Goal: Task Accomplishment & Management: Use online tool/utility

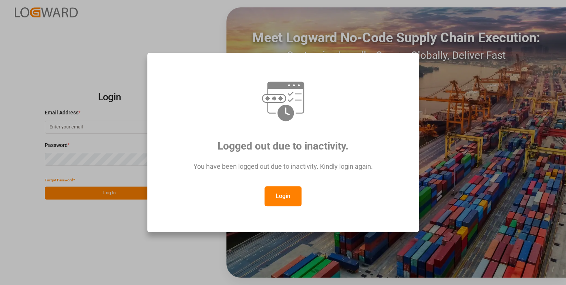
type input "[PERSON_NAME][EMAIL_ADDRESS][PERSON_NAME][DOMAIN_NAME]"
click at [277, 193] on button "Login" at bounding box center [283, 196] width 37 height 20
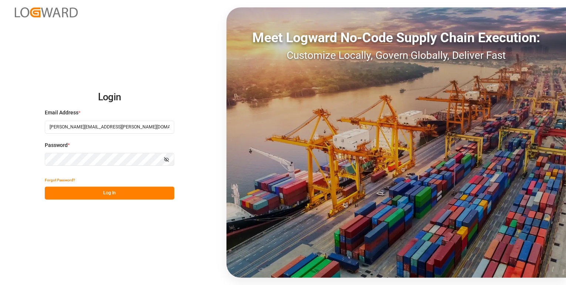
click at [138, 190] on button "Log In" at bounding box center [110, 193] width 130 height 13
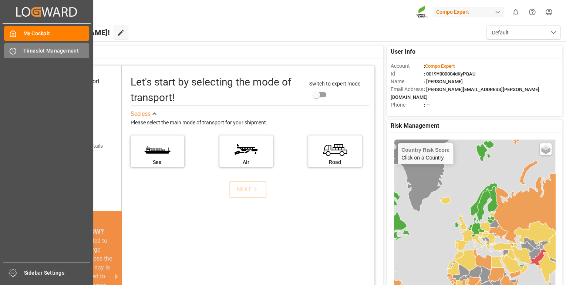
click at [17, 48] on div "Timeslot Management Timeslot Management" at bounding box center [46, 50] width 85 height 14
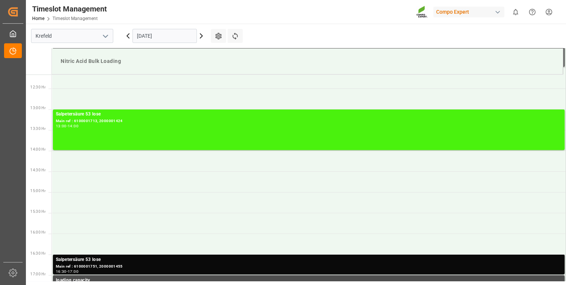
scroll to position [534, 0]
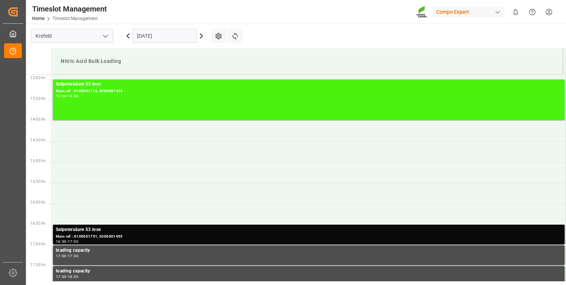
click at [200, 37] on icon at bounding box center [201, 35] width 9 height 9
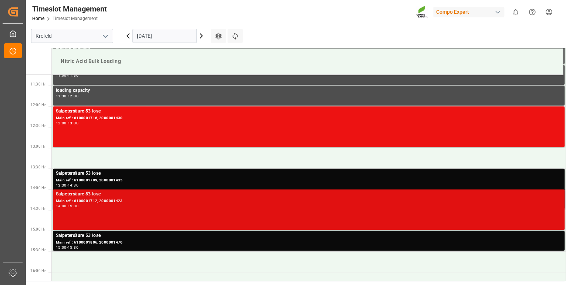
scroll to position [475, 0]
